Goal: Find specific page/section: Find specific page/section

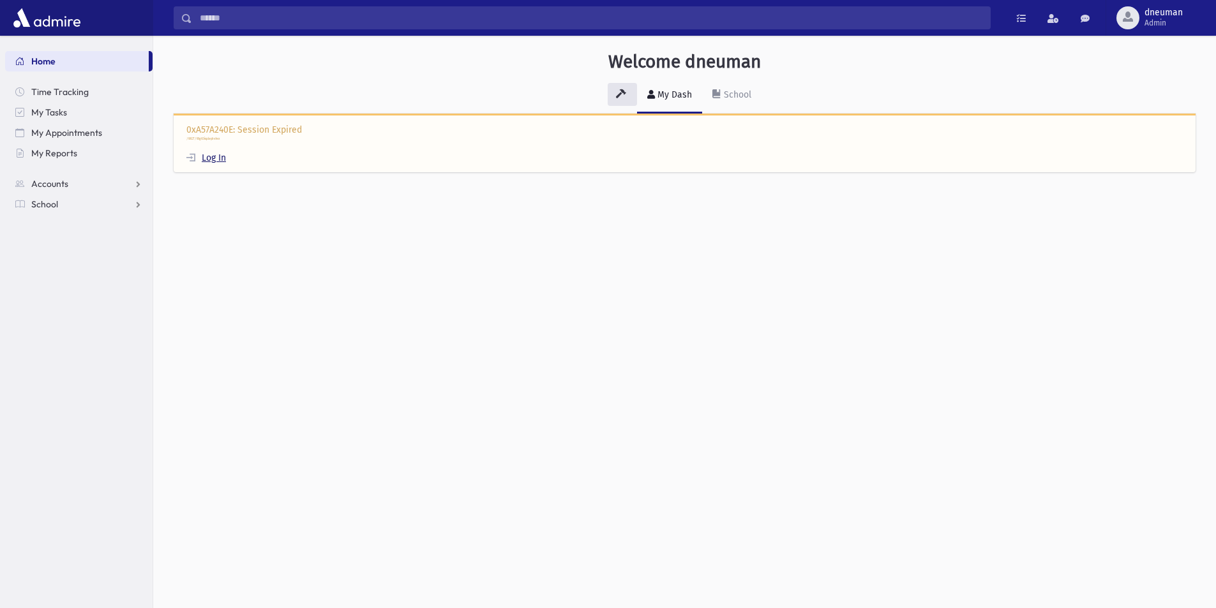
click at [212, 158] on link "Log In" at bounding box center [206, 158] width 40 height 11
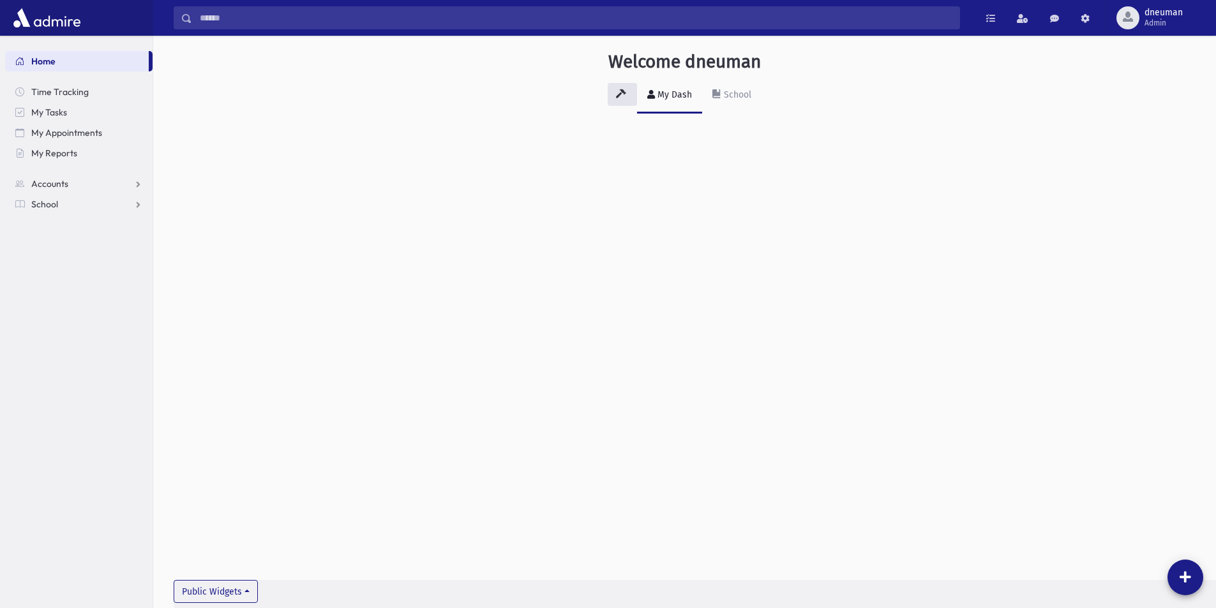
click at [347, 17] on input "Search" at bounding box center [575, 17] width 767 height 23
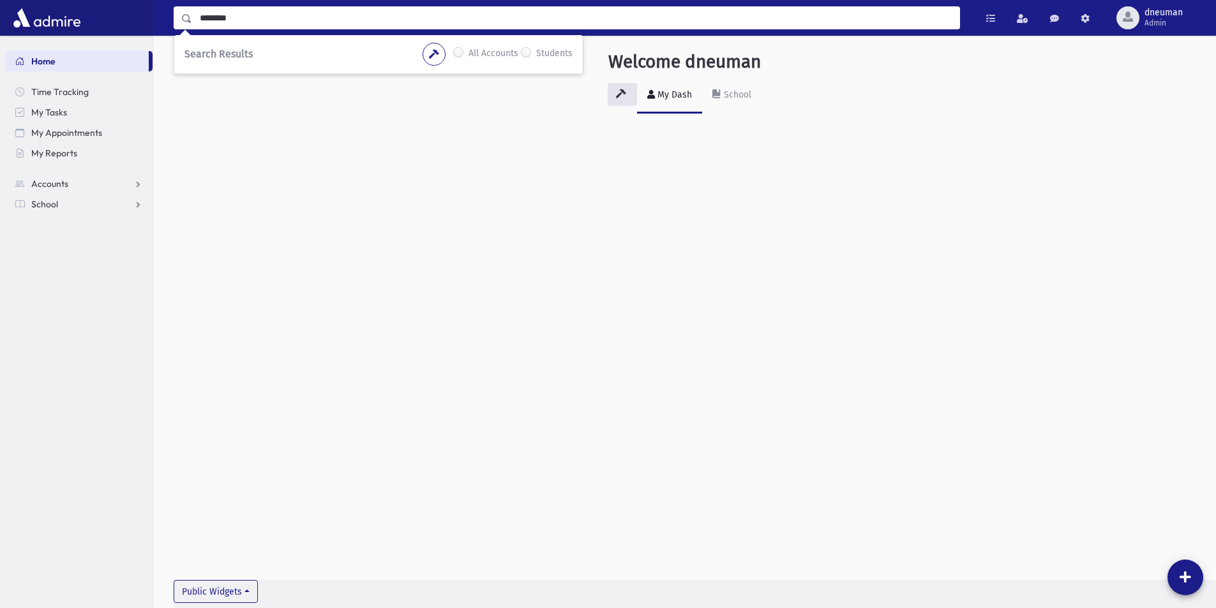
type input "********"
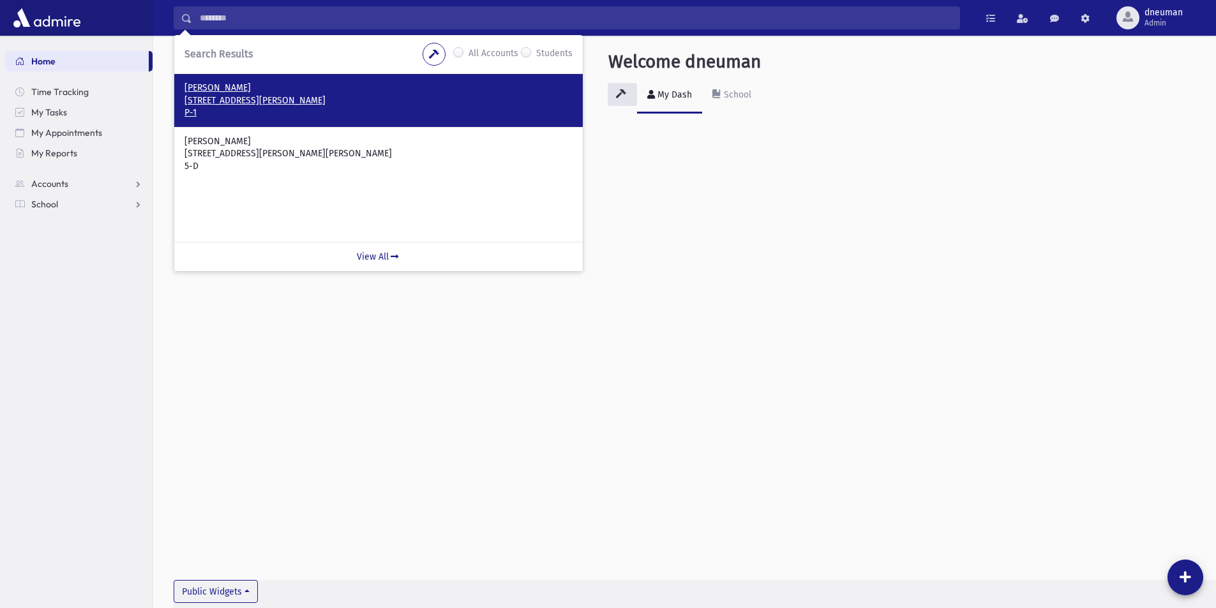
click at [248, 102] on p "49 Soloff Blvd Inwood, NY 11096" at bounding box center [378, 100] width 388 height 13
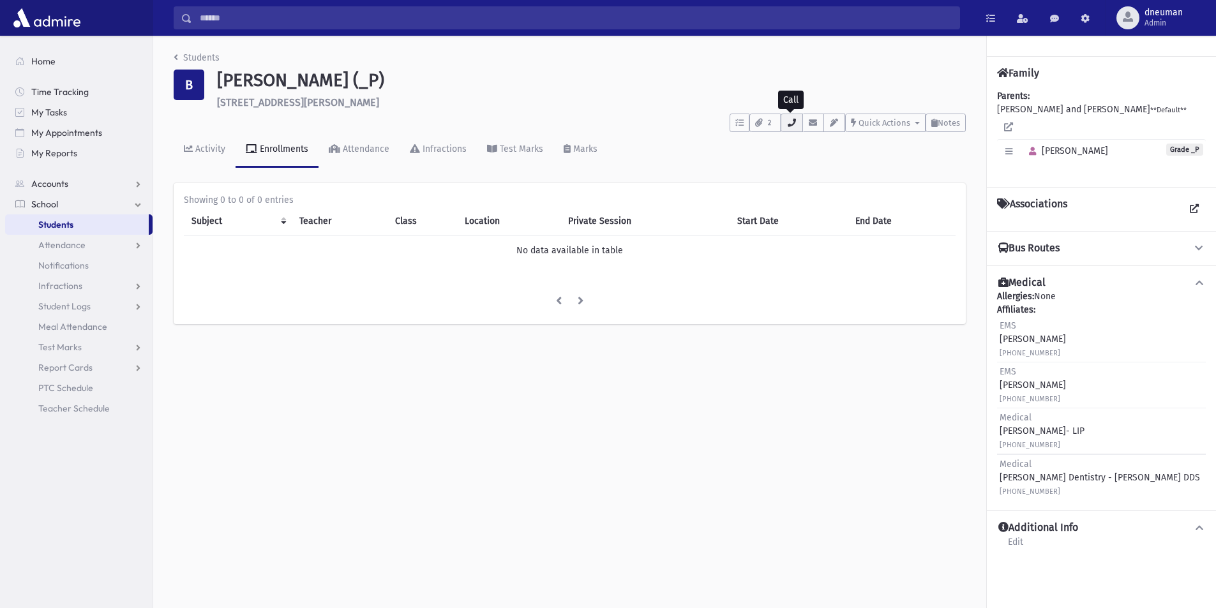
click at [784, 129] on button "button" at bounding box center [791, 123] width 22 height 19
click at [307, 24] on input "Search" at bounding box center [575, 17] width 767 height 23
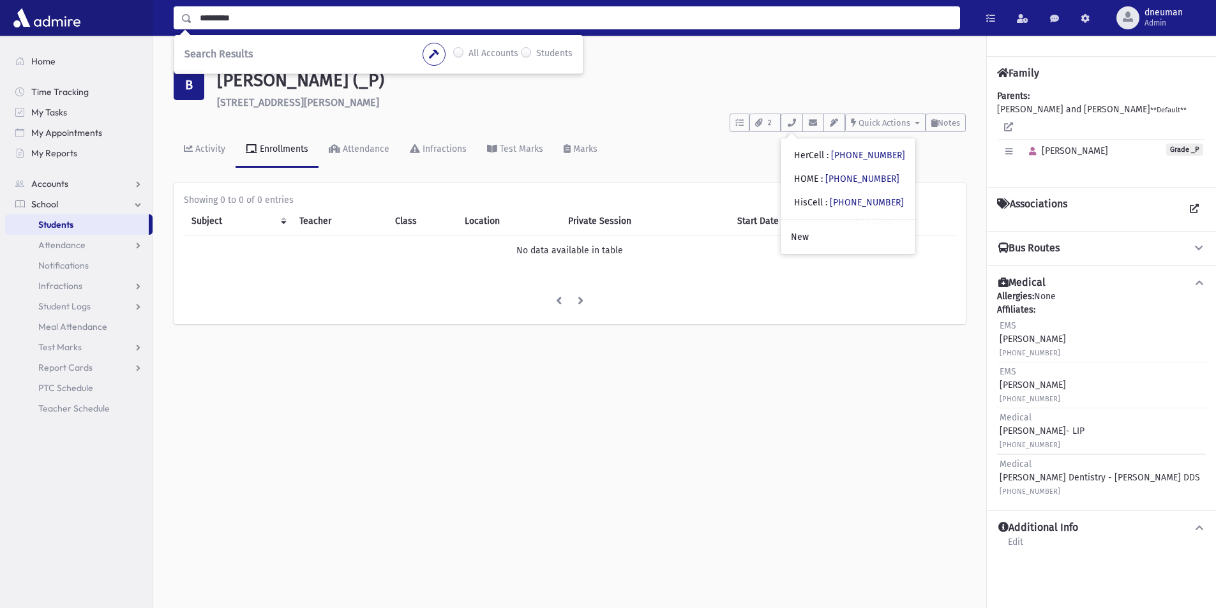
type input "*********"
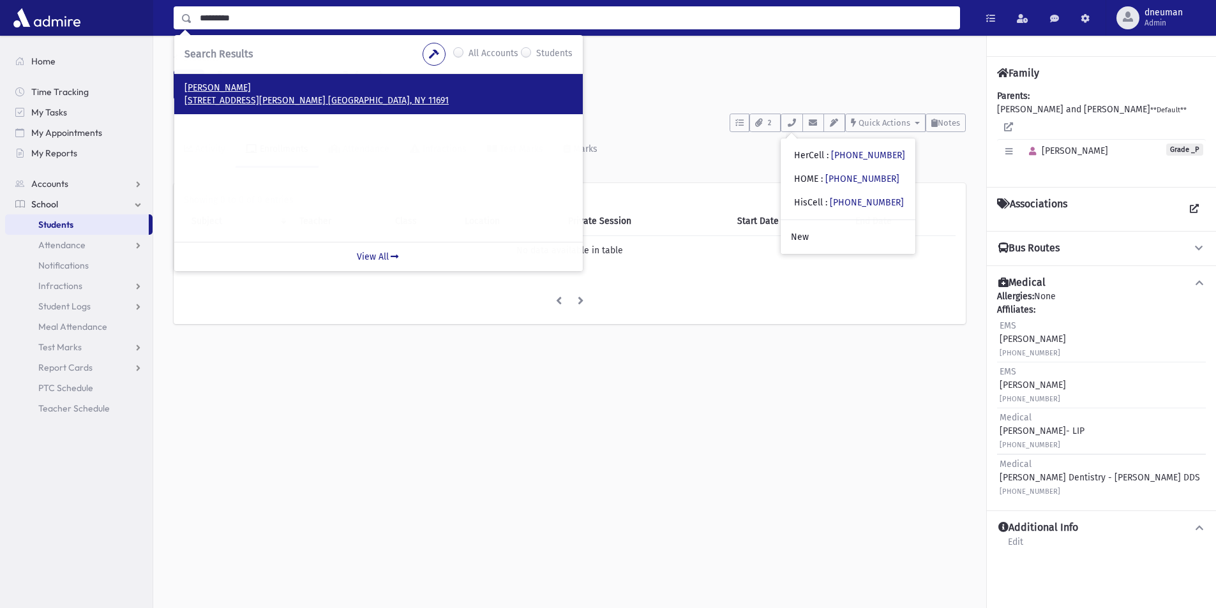
click at [291, 100] on p "1321 Dinsmore Ave. Far Rockaway, NY 11691" at bounding box center [378, 100] width 388 height 13
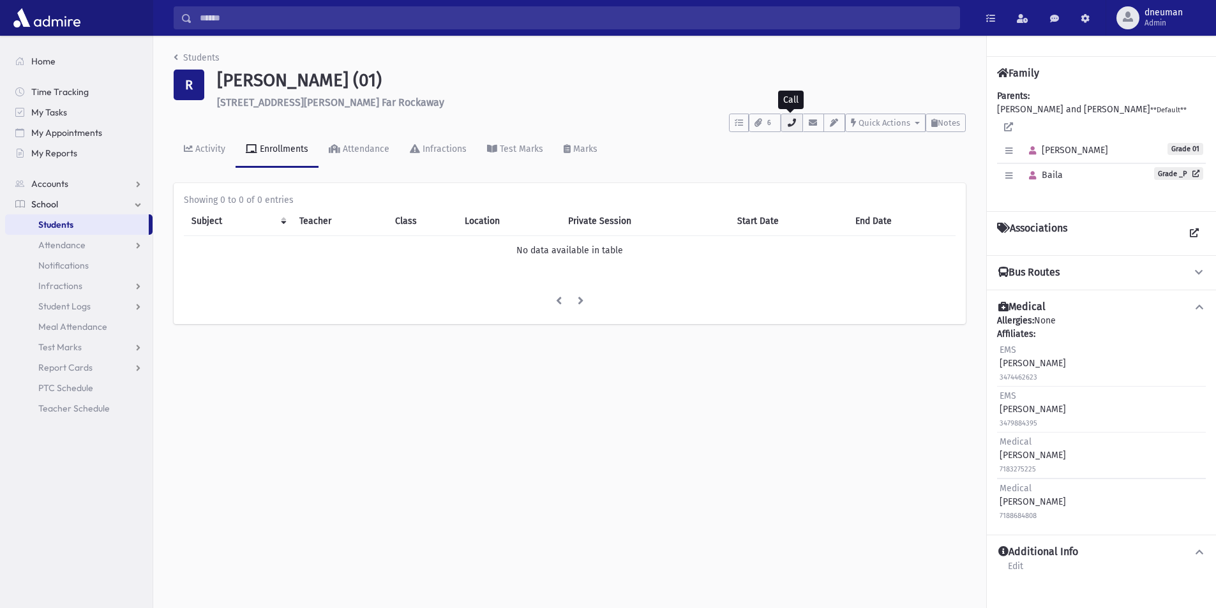
click at [786, 124] on icon "button" at bounding box center [791, 123] width 10 height 8
click at [897, 79] on h1 "[PERSON_NAME] (01)" at bounding box center [591, 81] width 749 height 22
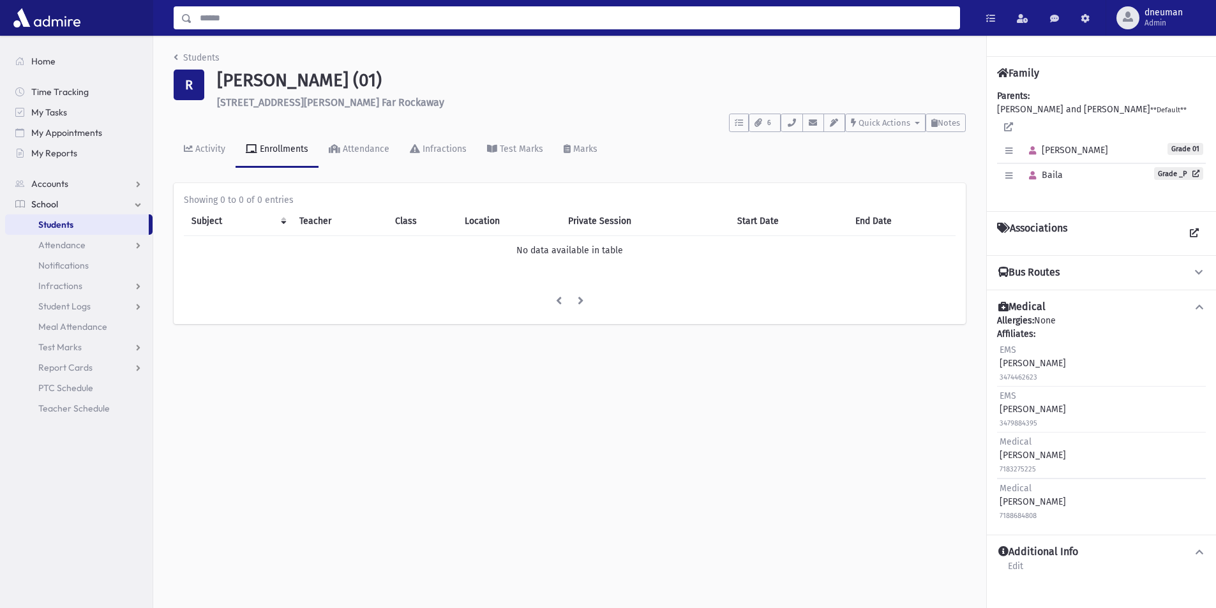
click at [484, 26] on input "Search" at bounding box center [575, 17] width 767 height 23
